Goal: Information Seeking & Learning: Learn about a topic

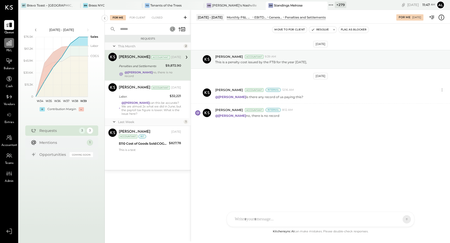
click at [7, 41] on icon at bounding box center [9, 43] width 7 height 7
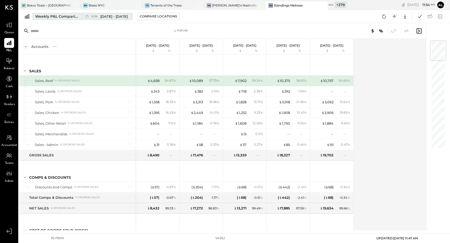
click at [111, 13] on div "W38 Sep 15 - 21, 2025" at bounding box center [106, 16] width 48 height 7
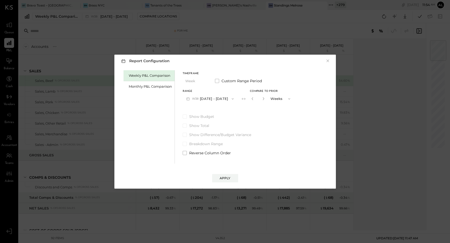
click at [201, 99] on button "W38 Sep 15 - 21, 2025" at bounding box center [209, 99] width 55 height 10
click at [212, 118] on div "W37 Sep 8 - 14, 2025" at bounding box center [212, 121] width 59 height 11
click at [224, 176] on div "Apply" at bounding box center [224, 178] width 11 height 4
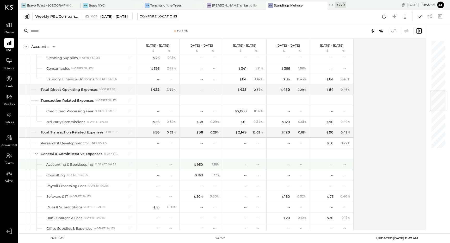
scroll to position [428, 0]
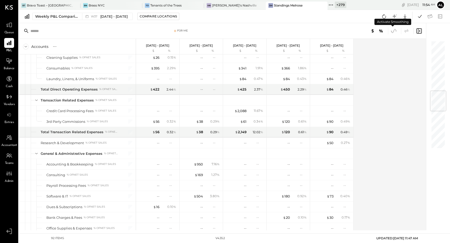
click at [394, 33] on icon at bounding box center [393, 31] width 7 height 7
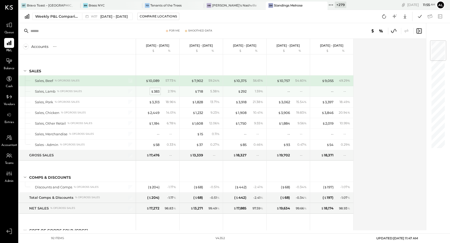
click at [153, 92] on div "$ 383" at bounding box center [155, 91] width 9 height 5
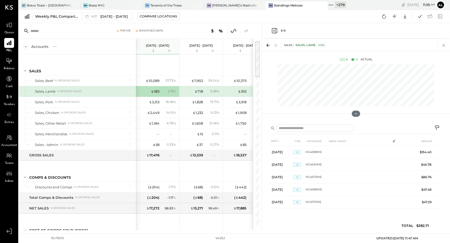
click at [445, 45] on icon at bounding box center [443, 45] width 7 height 7
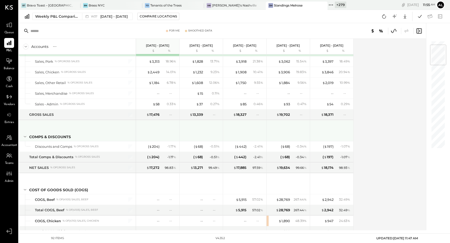
scroll to position [42, 0]
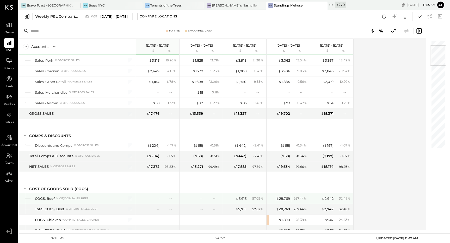
click at [283, 201] on div "$ 28,769" at bounding box center [283, 198] width 14 height 5
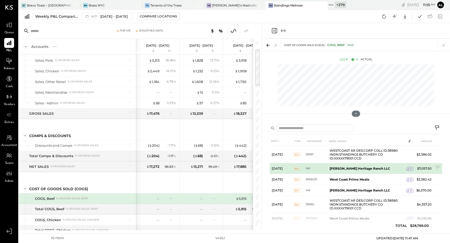
click at [408, 170] on icon at bounding box center [408, 169] width 4 height 4
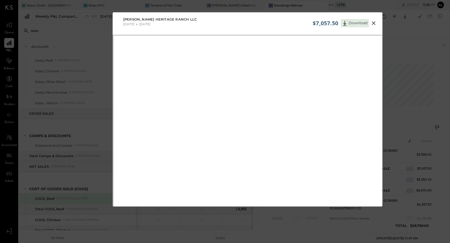
click at [372, 22] on icon at bounding box center [373, 23] width 4 height 4
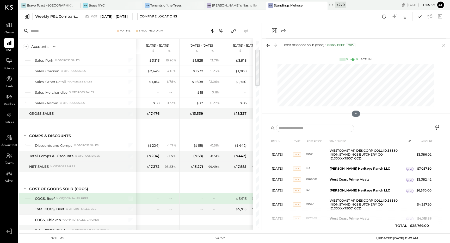
click at [284, 33] on icon "Expand panel (e)" at bounding box center [283, 31] width 6 height 6
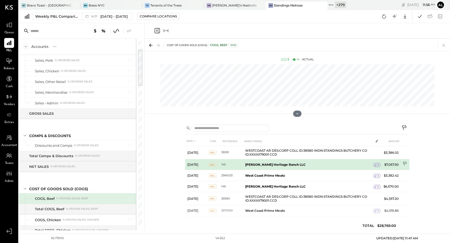
click at [404, 163] on icon at bounding box center [404, 164] width 5 height 5
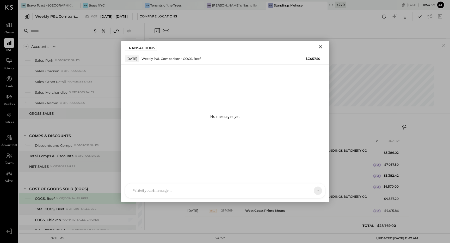
click at [150, 192] on div "AR Alex Racioppi E emilia ID Iris Del Rocio Albarrán Millán AR Alex Racioppi ZS…" at bounding box center [225, 190] width 200 height 15
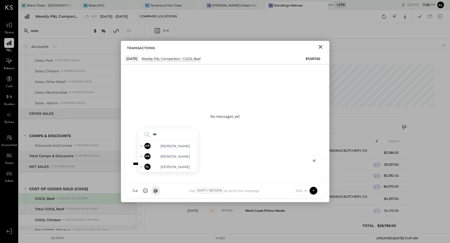
type input "****"
click at [172, 149] on div "AR Alex Racioppi" at bounding box center [168, 146] width 60 height 10
click at [323, 46] on icon "Close" at bounding box center [320, 47] width 6 height 6
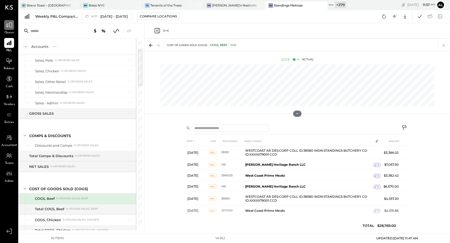
click at [11, 26] on icon at bounding box center [9, 25] width 7 height 7
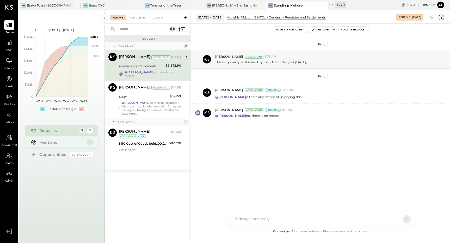
click at [48, 141] on div "Mentions" at bounding box center [61, 142] width 45 height 5
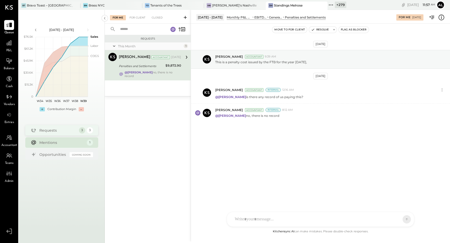
click at [55, 133] on div "Requests" at bounding box center [57, 130] width 37 height 5
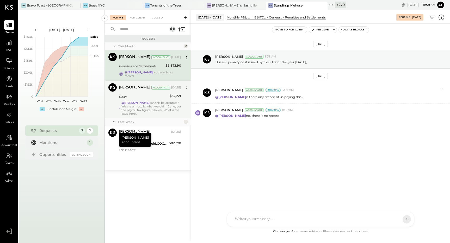
click at [137, 112] on div "@Adolfo Rodriguez can this be accurate? We are almost 2x what we did in June; b…" at bounding box center [151, 108] width 60 height 15
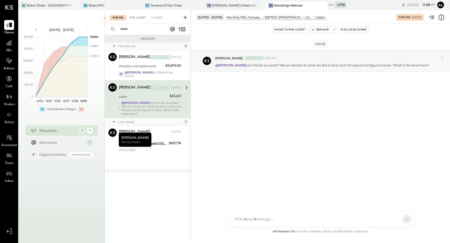
click at [138, 17] on div "For Client" at bounding box center [137, 17] width 21 height 5
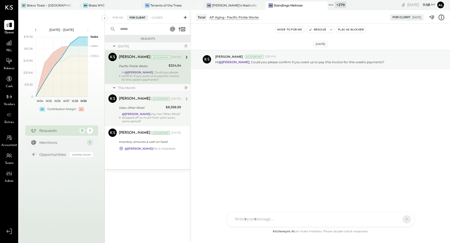
click at [148, 103] on div "Alex Racioppi Accountant Sep 11, 2025" at bounding box center [150, 98] width 62 height 9
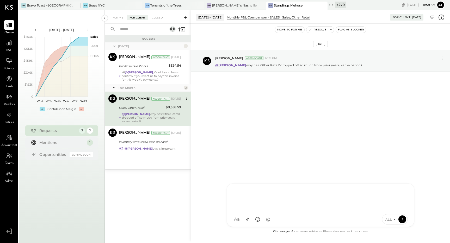
click at [278, 212] on div at bounding box center [320, 198] width 187 height 28
click at [63, 144] on div "Mentions" at bounding box center [61, 142] width 45 height 5
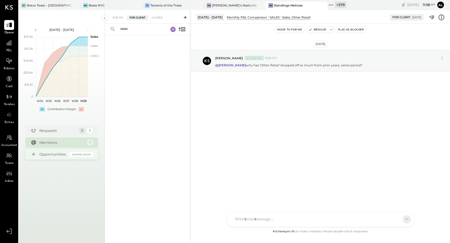
click at [60, 154] on div "Opportunities" at bounding box center [53, 154] width 28 height 5
click at [58, 159] on div "Opportunities Coming Soon" at bounding box center [61, 154] width 73 height 10
click at [10, 46] on div at bounding box center [9, 43] width 10 height 10
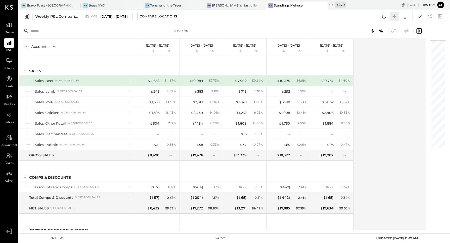
click at [393, 15] on icon at bounding box center [394, 16] width 7 height 7
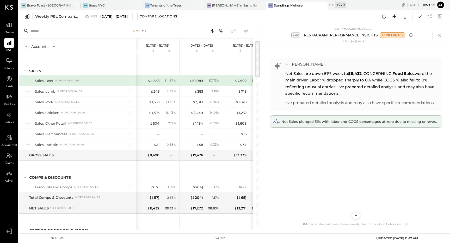
click at [354, 122] on span "Net Sales plunged 51% with labor and COGS percentages at zero due to missing or…" at bounding box center [372, 121] width 182 height 4
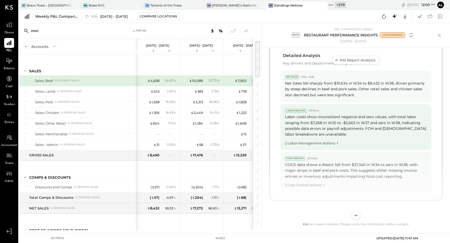
scroll to position [304, 0]
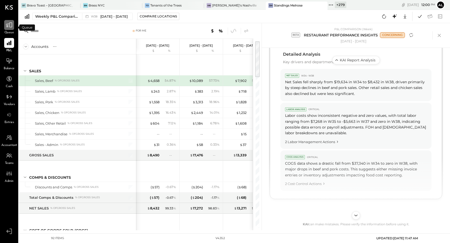
click at [9, 27] on icon at bounding box center [9, 25] width 7 height 7
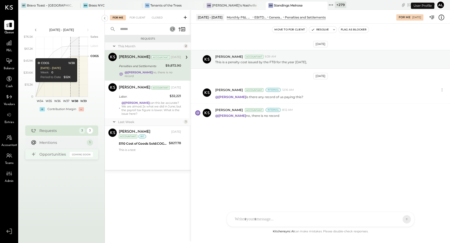
click at [52, 154] on div "Opportunities" at bounding box center [53, 154] width 28 height 5
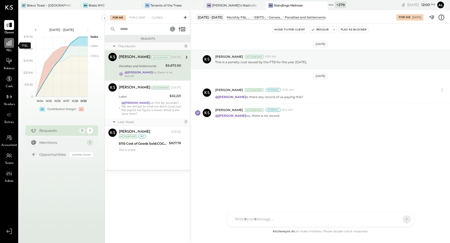
click at [9, 43] on icon at bounding box center [9, 43] width 7 height 7
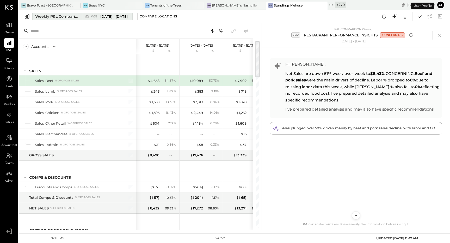
click at [49, 17] on div "Weekly P&L Comparison" at bounding box center [57, 16] width 44 height 5
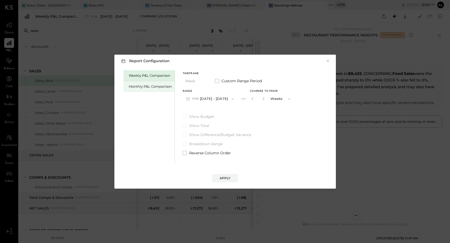
click at [150, 88] on div "Monthly P&L Comparison" at bounding box center [150, 86] width 43 height 5
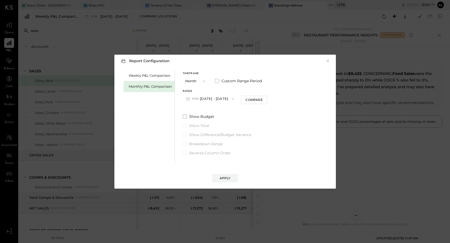
click at [185, 117] on span at bounding box center [184, 117] width 4 height 4
click at [184, 134] on span at bounding box center [184, 135] width 4 height 4
click at [250, 101] on div "Compare" at bounding box center [253, 100] width 17 height 4
click at [262, 99] on icon "button" at bounding box center [263, 98] width 3 height 3
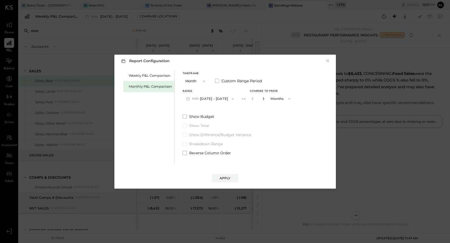
click at [262, 99] on icon "button" at bounding box center [263, 98] width 3 height 3
type input "*"
click at [273, 99] on button "Months" at bounding box center [281, 99] width 26 height 10
click at [295, 148] on div "Weekly P&L Comparison Monthly P&L Comparison Timeframe Month Custom Range Perio…" at bounding box center [224, 116] width 211 height 95
click at [326, 63] on button "×" at bounding box center [327, 60] width 5 height 5
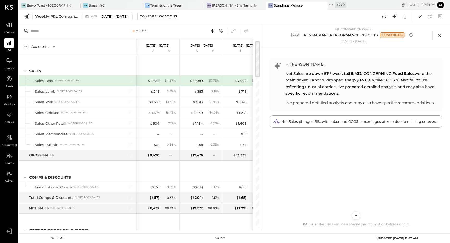
click at [437, 35] on icon at bounding box center [439, 35] width 8 height 8
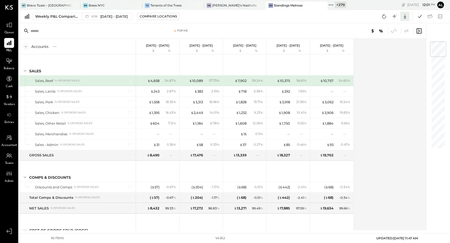
click at [405, 16] on icon at bounding box center [404, 16] width 7 height 7
click at [378, 136] on div "Accounts S % GL Sep 15 - 21, 2025 $ % Sep 8 - 14, 2025 $ % Sep 1 - 7, 2025 $ % …" at bounding box center [223, 135] width 408 height 192
drag, startPoint x: 436, startPoint y: 52, endPoint x: 431, endPoint y: 43, distance: 10.0
click at [431, 47] on div at bounding box center [438, 57] width 16 height 21
click at [147, 18] on div "Compare Locations" at bounding box center [158, 16] width 37 height 4
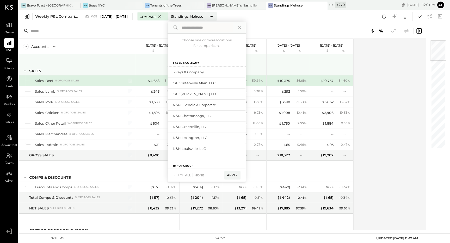
click at [127, 68] on div "SALES" at bounding box center [77, 64] width 117 height 21
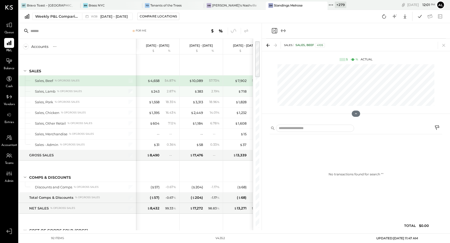
click at [130, 94] on div at bounding box center [127, 91] width 13 height 10
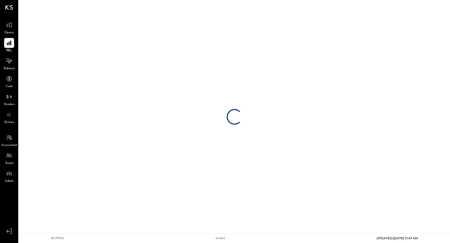
click at [130, 91] on div "Loading…" at bounding box center [234, 117] width 431 height 234
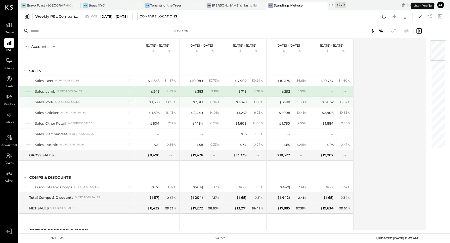
click at [132, 103] on div at bounding box center [127, 102] width 13 height 10
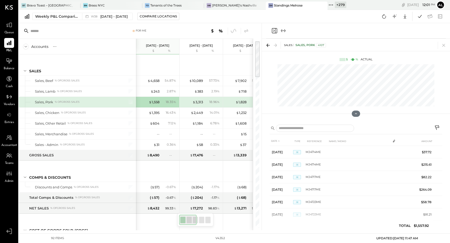
scroll to position [0, 7]
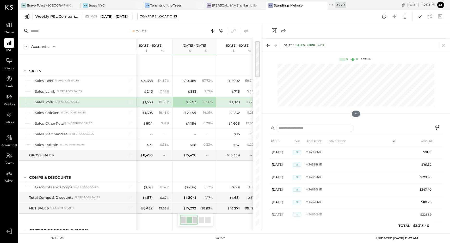
scroll to position [0, 50]
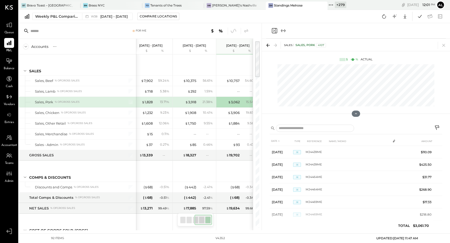
scroll to position [0, 100]
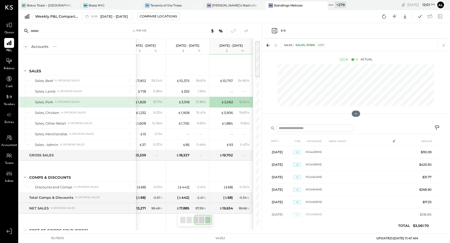
scroll to position [0, 94]
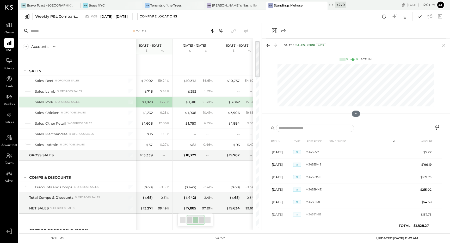
scroll to position [0, 50]
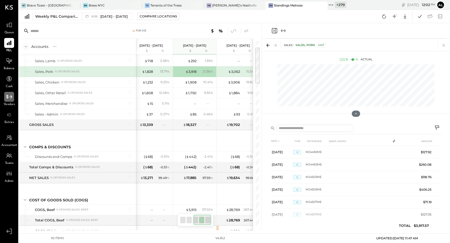
click at [6, 97] on icon at bounding box center [9, 96] width 7 height 7
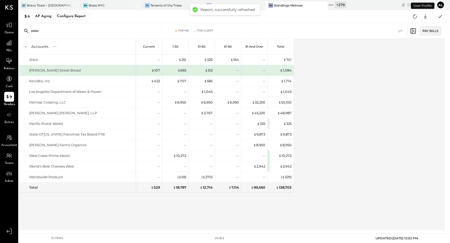
click at [48, 21] on div "AP Aging Configure Report Google Sheets Excel" at bounding box center [234, 16] width 431 height 13
click at [47, 16] on div "AP Aging" at bounding box center [43, 16] width 16 height 8
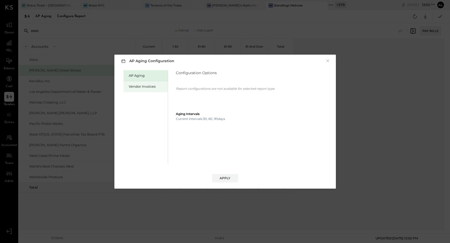
click at [143, 83] on div "Vendor Invoices" at bounding box center [145, 86] width 44 height 11
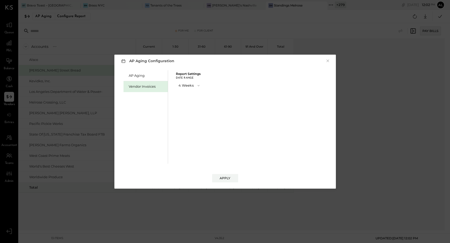
click at [185, 85] on button "4 Weeks" at bounding box center [189, 86] width 27 height 10
click at [192, 95] on span "8 Weeks" at bounding box center [186, 94] width 12 height 3
click at [226, 178] on div "Apply" at bounding box center [224, 178] width 11 height 4
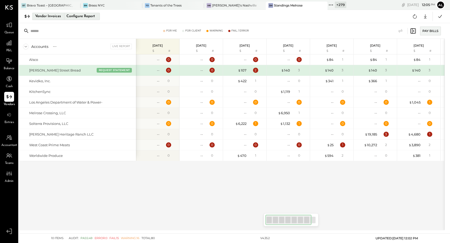
click at [59, 14] on div "Vendor Invoices" at bounding box center [48, 16] width 26 height 8
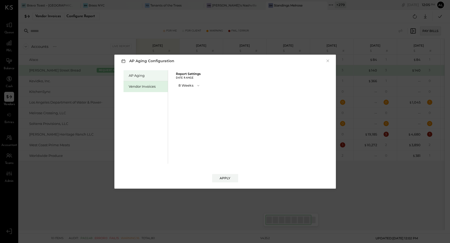
click at [135, 75] on div "AP Aging" at bounding box center [147, 75] width 36 height 5
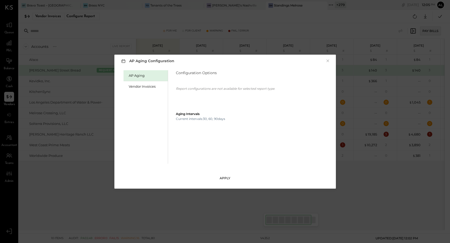
click at [226, 177] on div "Apply" at bounding box center [224, 178] width 11 height 4
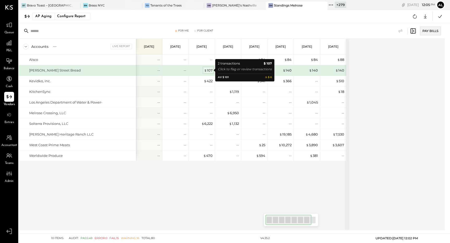
click at [206, 72] on span "$" at bounding box center [205, 70] width 3 height 4
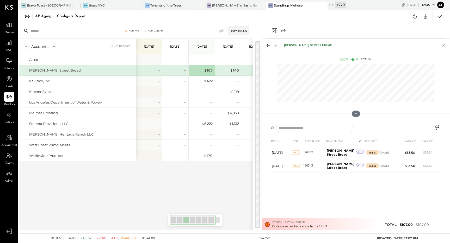
click at [443, 44] on icon at bounding box center [443, 45] width 7 height 7
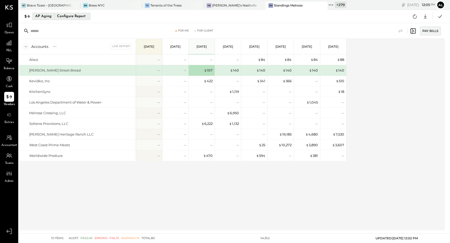
click at [39, 16] on div "AP Aging" at bounding box center [43, 16] width 16 height 8
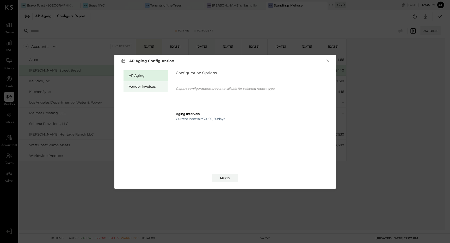
click at [136, 87] on div "Vendor Invoices" at bounding box center [147, 86] width 36 height 5
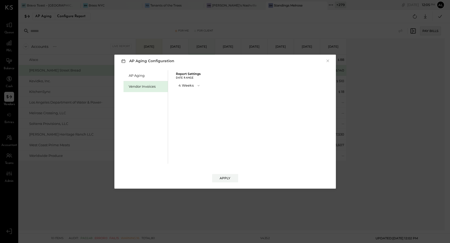
click at [196, 85] on icon "button" at bounding box center [198, 86] width 4 height 4
click at [196, 98] on div "8 Weeks" at bounding box center [189, 94] width 27 height 9
click at [225, 177] on div "Apply" at bounding box center [224, 178] width 11 height 4
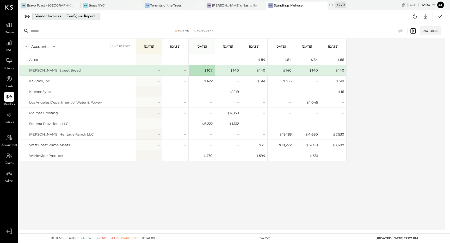
click at [53, 16] on div "Vendor Invoices" at bounding box center [48, 16] width 26 height 8
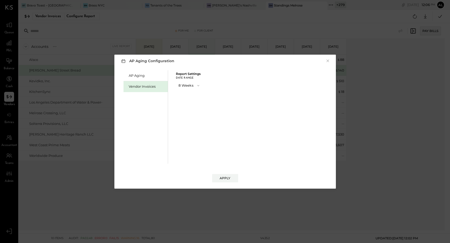
click at [139, 88] on div "Vendor Invoices" at bounding box center [147, 86] width 36 height 5
click at [223, 178] on div "Apply" at bounding box center [224, 178] width 11 height 4
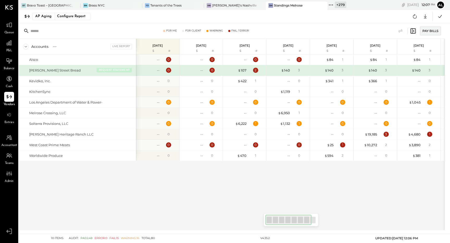
click at [120, 71] on button "REQUEST STATEMENT" at bounding box center [114, 70] width 35 height 5
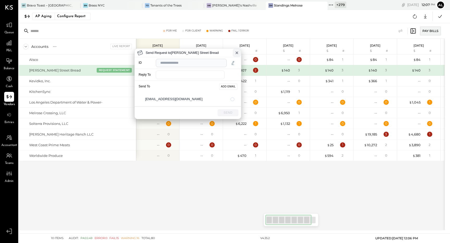
click at [236, 53] on icon at bounding box center [237, 53] width 2 height 2
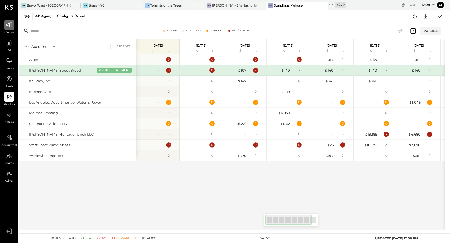
click at [9, 27] on icon at bounding box center [9, 25] width 7 height 7
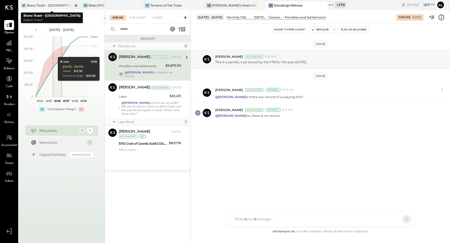
click at [73, 5] on icon at bounding box center [76, 5] width 7 height 6
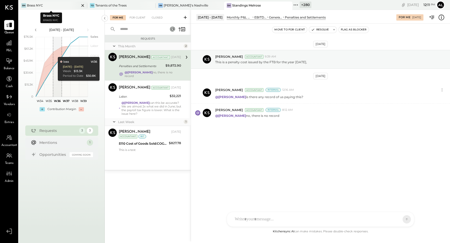
click at [79, 5] on icon at bounding box center [82, 5] width 7 height 6
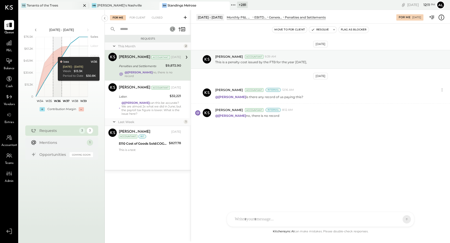
click at [80, 5] on div at bounding box center [80, 6] width 18 height 8
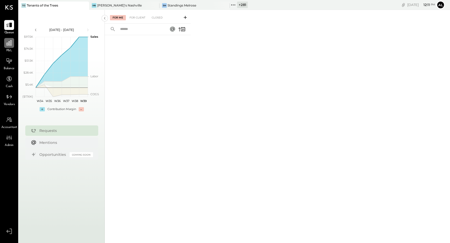
click at [13, 43] on div at bounding box center [9, 43] width 10 height 10
